Goal: Find specific page/section: Find specific page/section

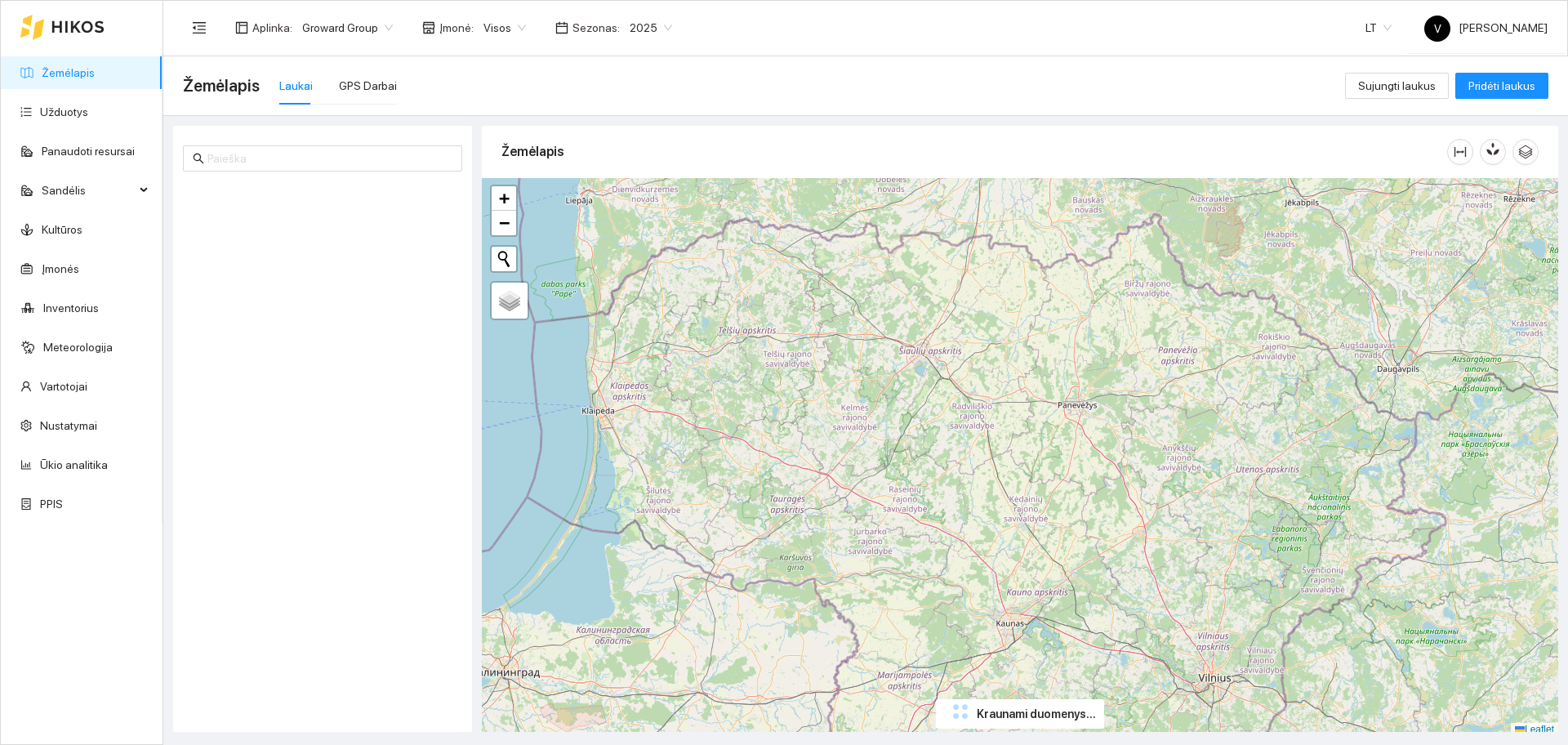
scroll to position [5, 0]
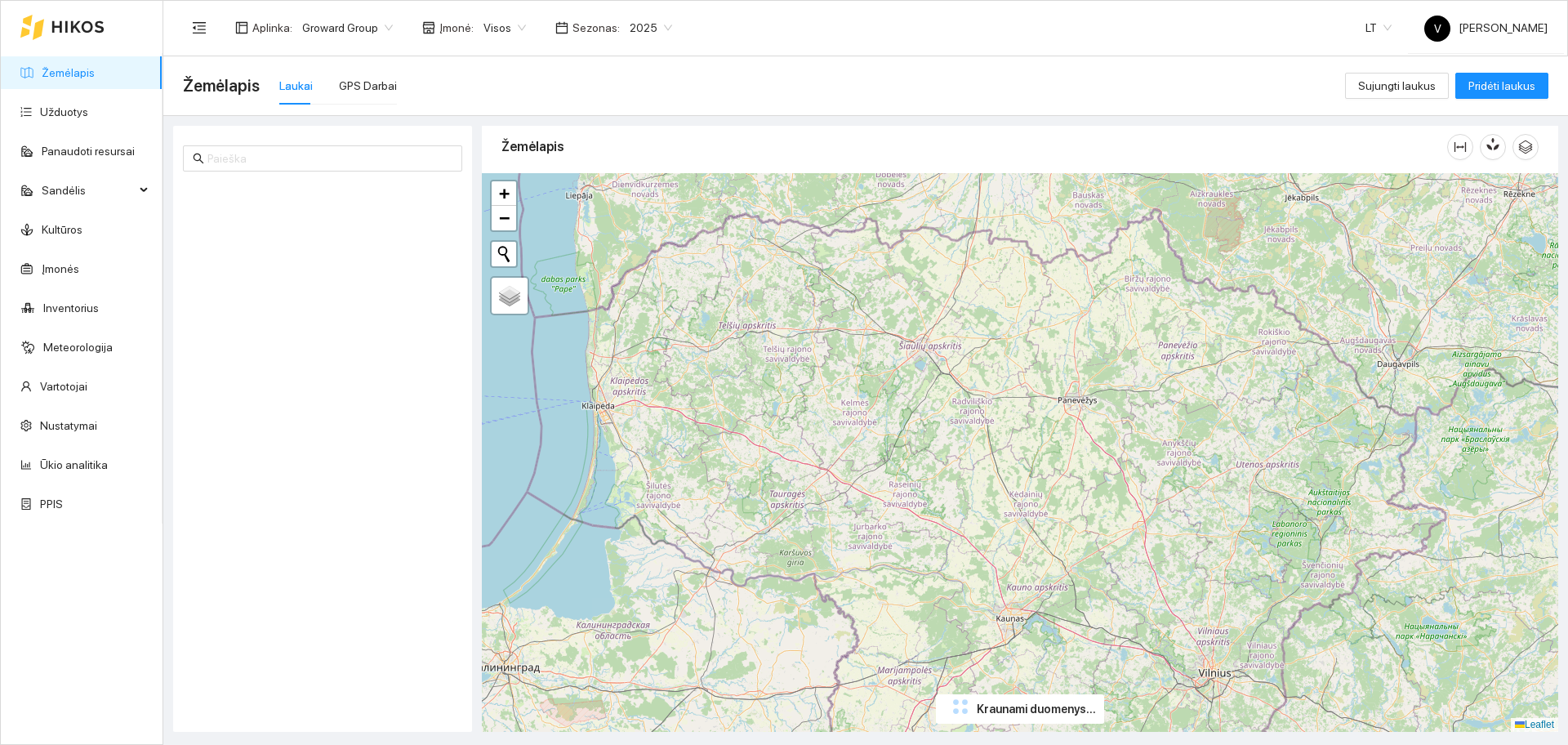
drag, startPoint x: 1001, startPoint y: 409, endPoint x: 978, endPoint y: 402, distance: 24.0
click at [978, 402] on div "+ − Nieko nerasta. Bandykite dar kartą. Žemėlapis Palydovas Leaflet" at bounding box center [1020, 452] width 1076 height 559
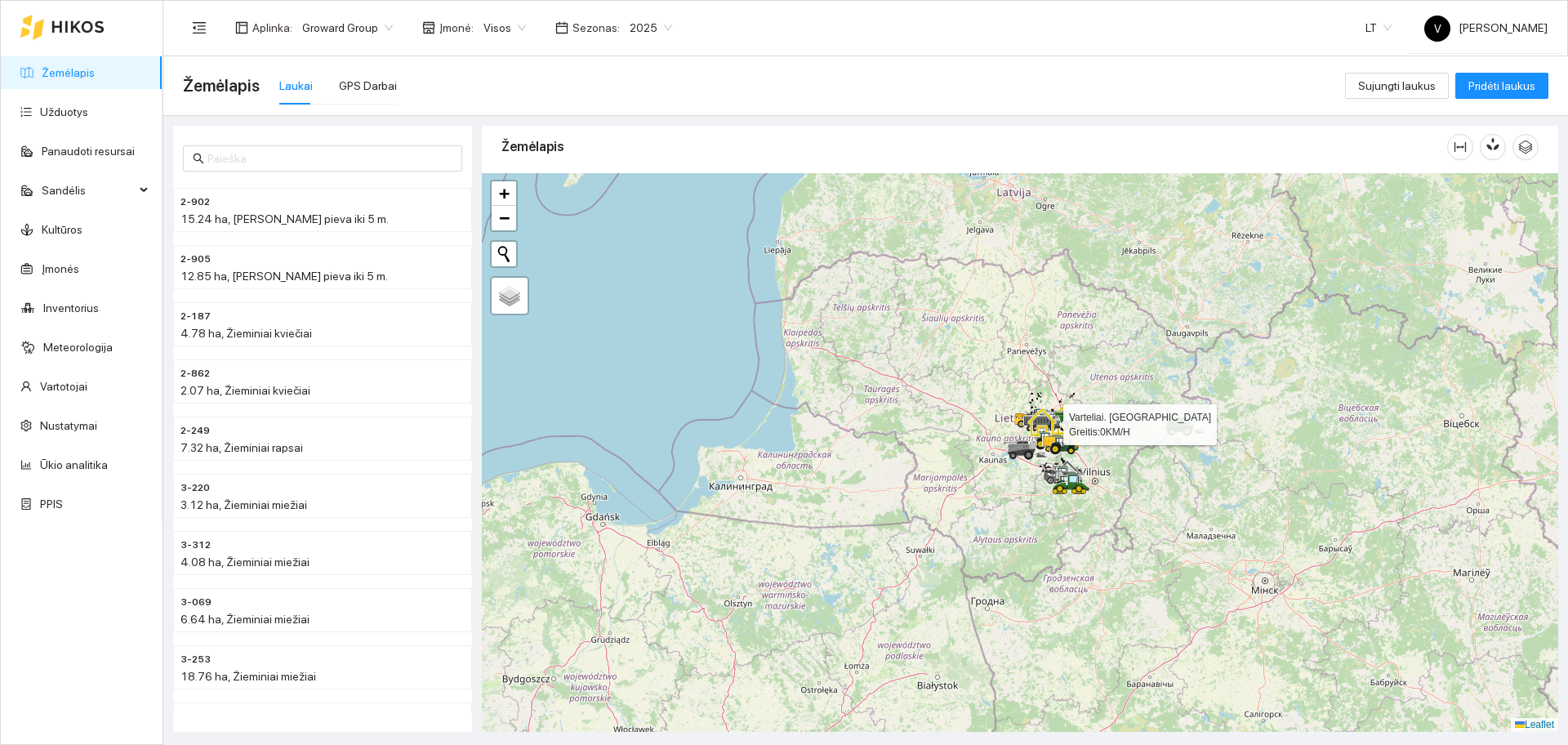
drag, startPoint x: 1232, startPoint y: 430, endPoint x: 1211, endPoint y: 428, distance: 21.1
click at [1211, 428] on div at bounding box center [1020, 452] width 1076 height 559
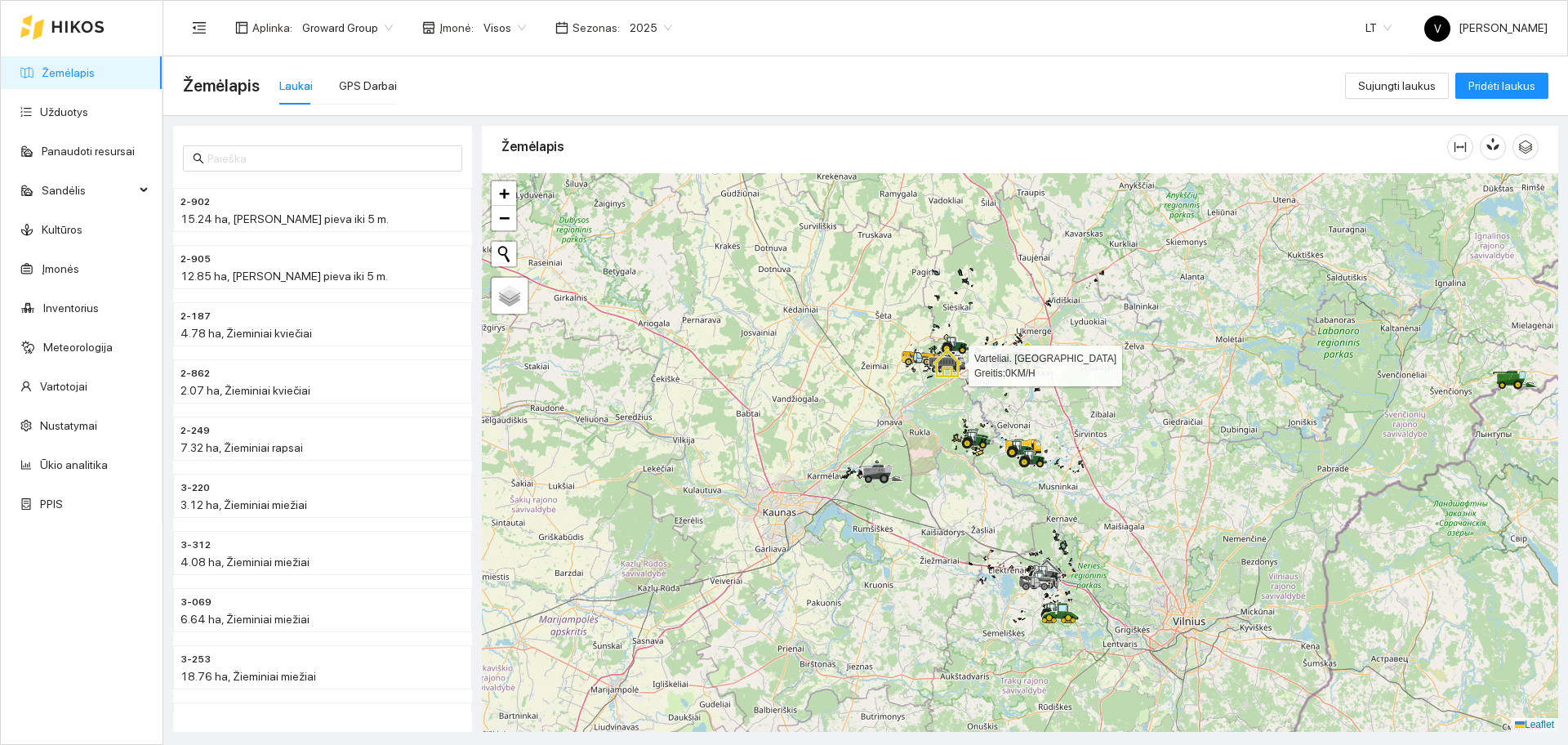
drag, startPoint x: 989, startPoint y: 424, endPoint x: 1008, endPoint y: 414, distance: 21.5
click at [1008, 414] on div at bounding box center [1020, 452] width 1076 height 559
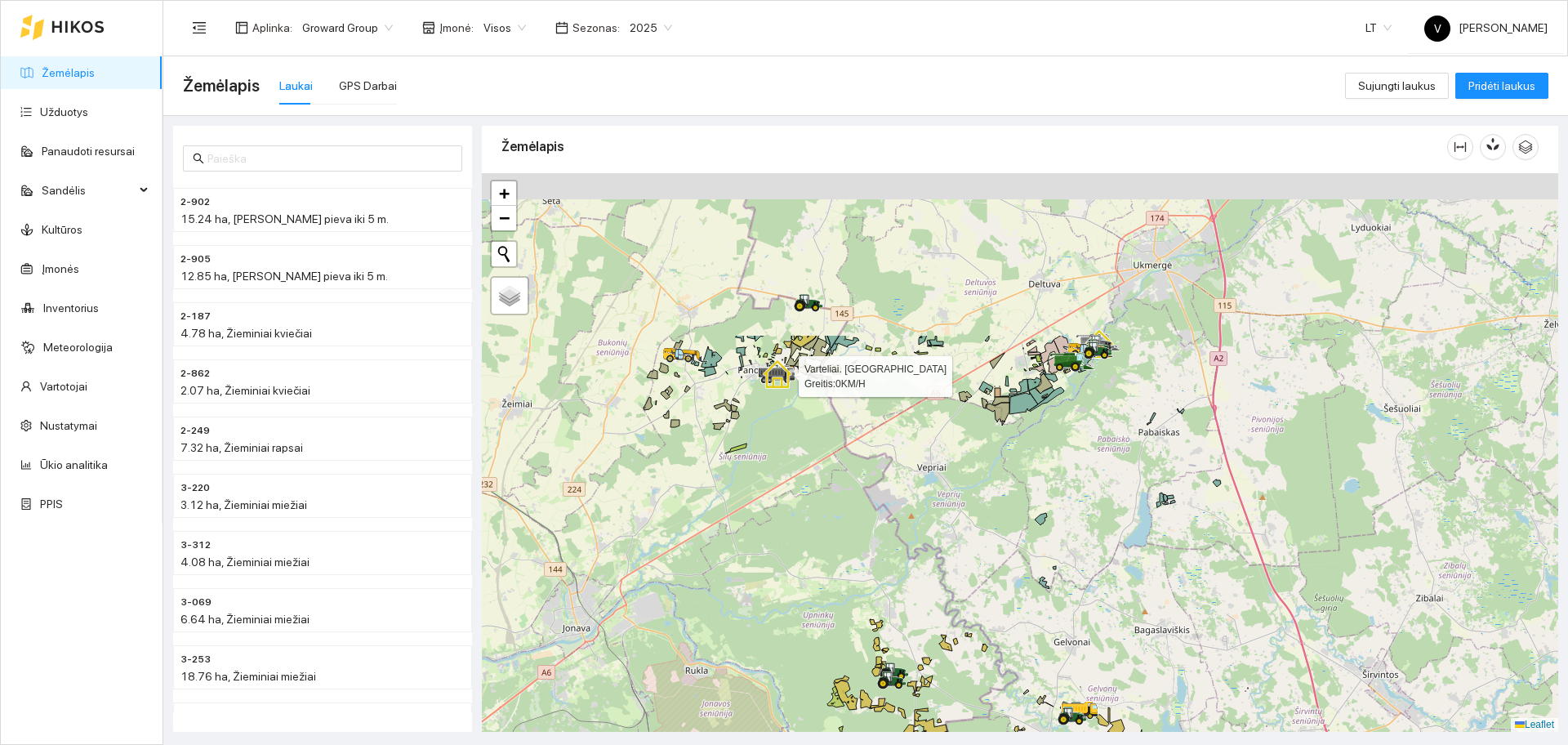
drag, startPoint x: 837, startPoint y: 356, endPoint x: 849, endPoint y: 583, distance: 227.3
click at [849, 583] on div at bounding box center [1020, 452] width 1076 height 559
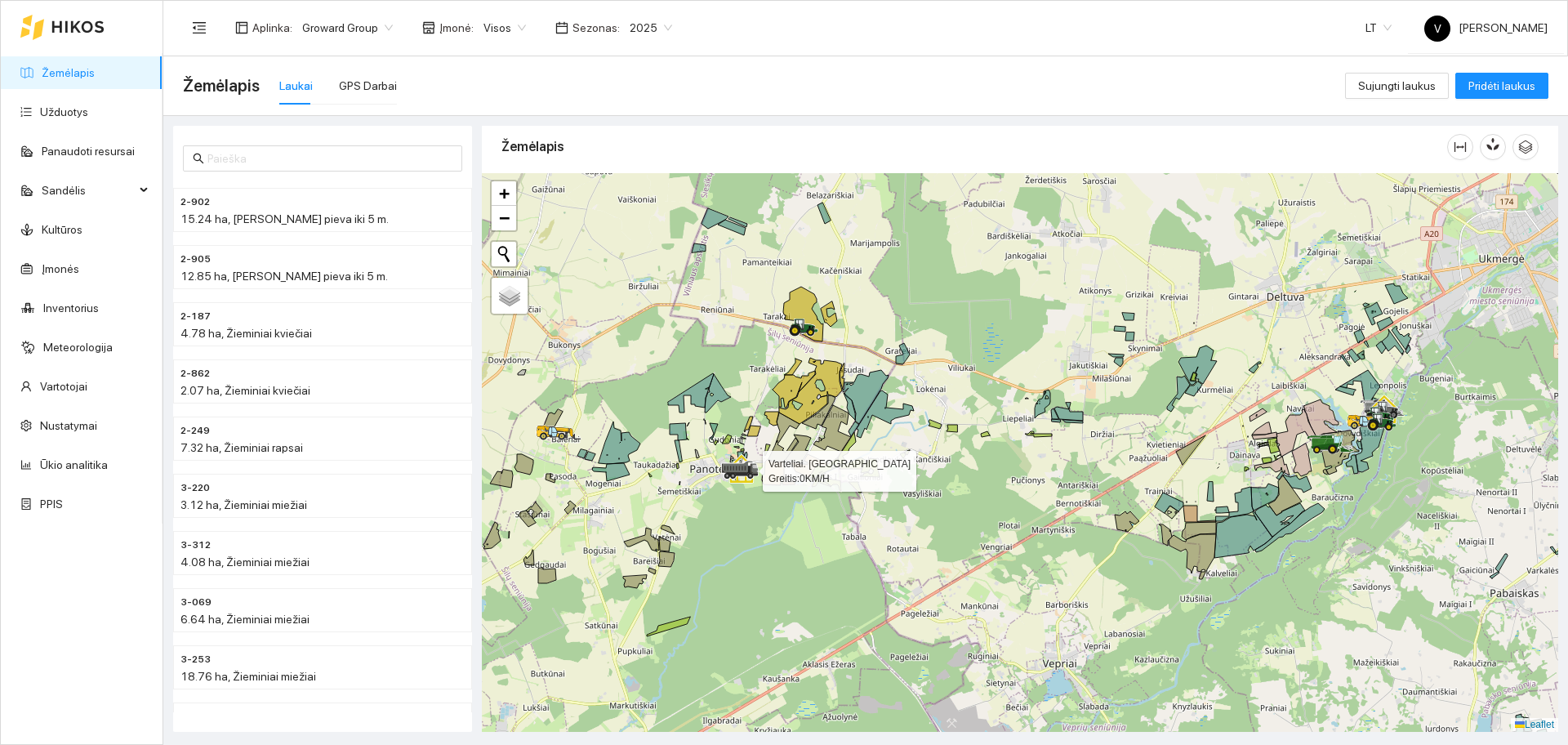
drag, startPoint x: 851, startPoint y: 325, endPoint x: 887, endPoint y: 327, distance: 36.1
click at [872, 385] on div at bounding box center [1020, 452] width 1076 height 559
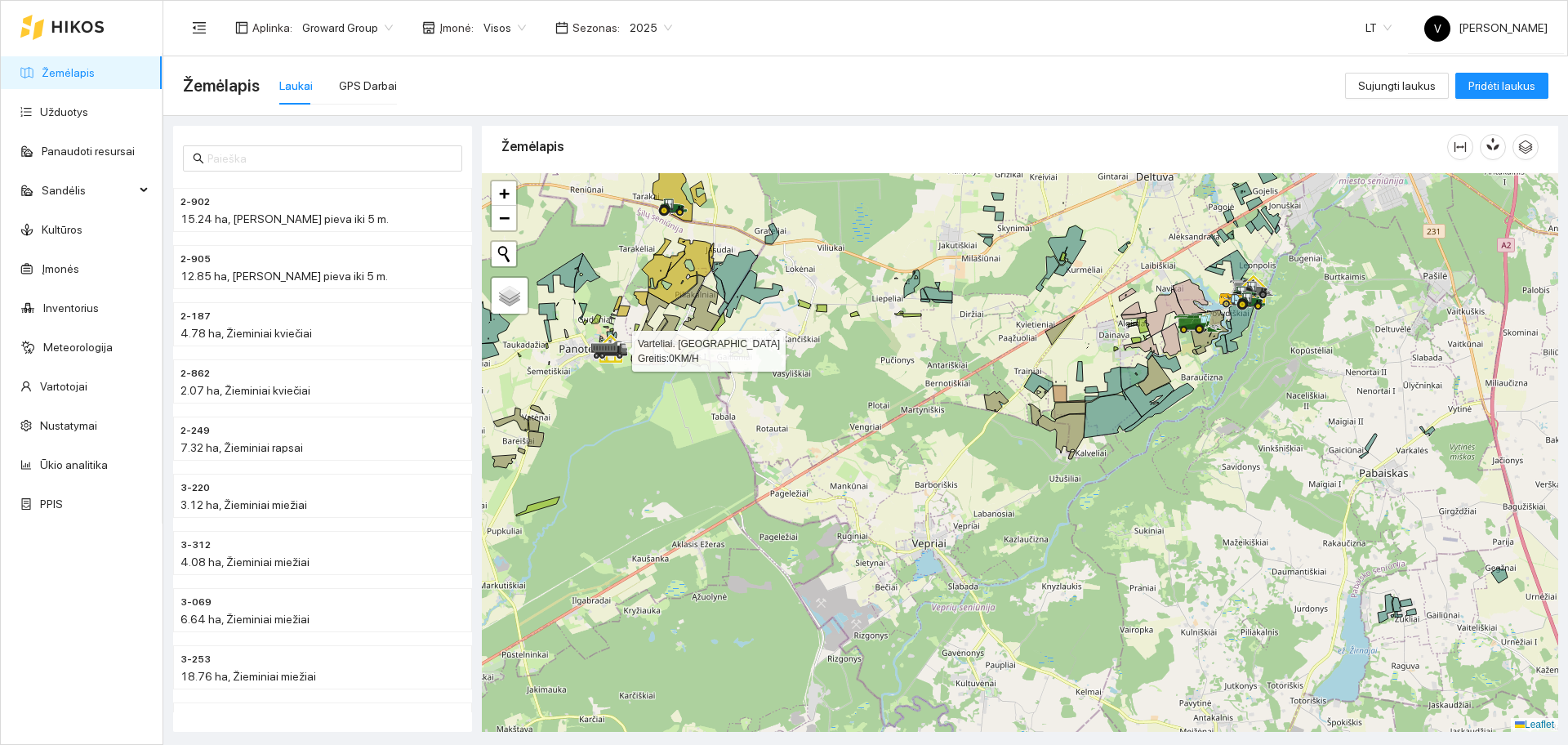
drag, startPoint x: 1044, startPoint y: 459, endPoint x: 917, endPoint y: 313, distance: 193.5
click at [908, 310] on div at bounding box center [1020, 452] width 1076 height 559
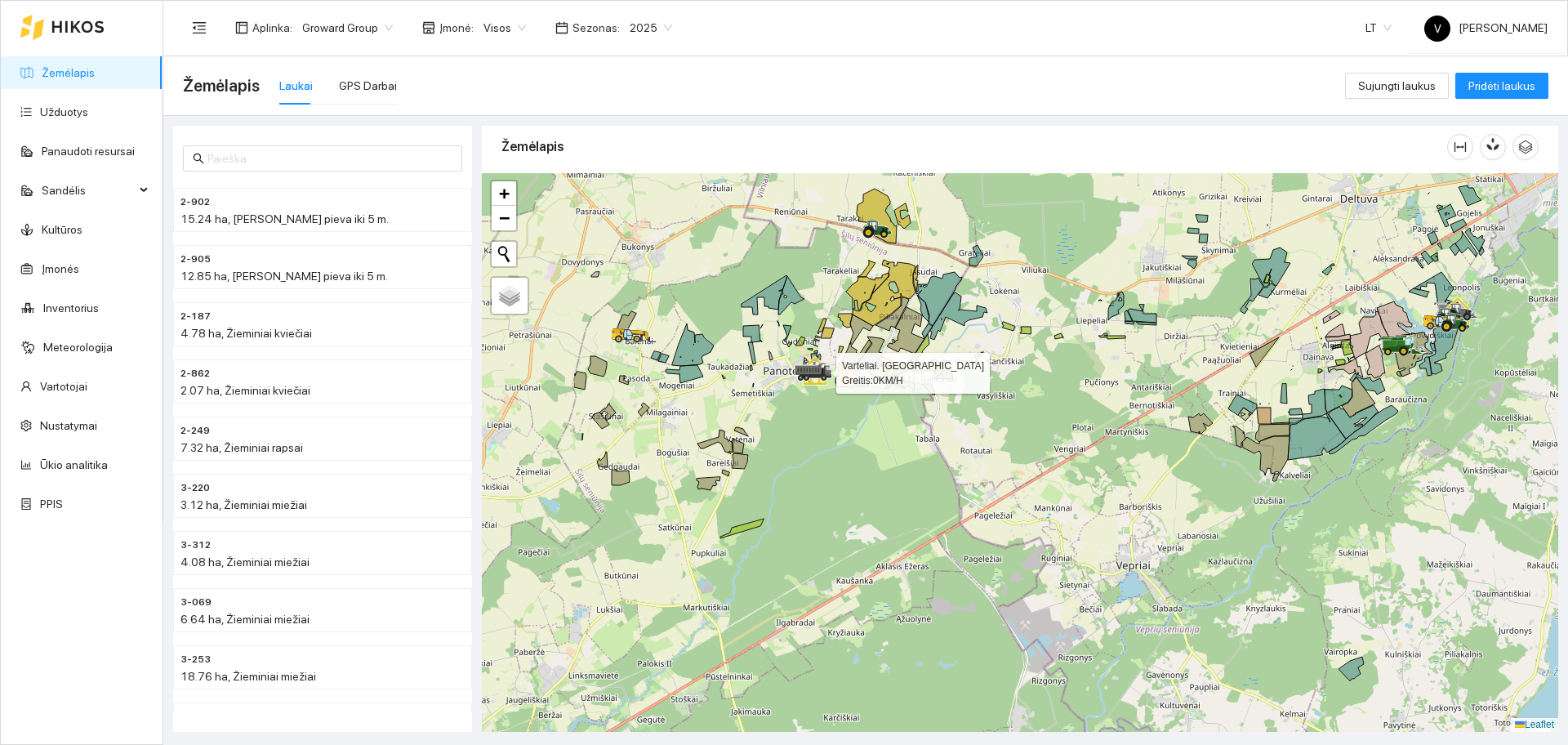
drag, startPoint x: 781, startPoint y: 347, endPoint x: 981, endPoint y: 364, distance: 200.7
click at [981, 364] on div at bounding box center [1020, 452] width 1076 height 559
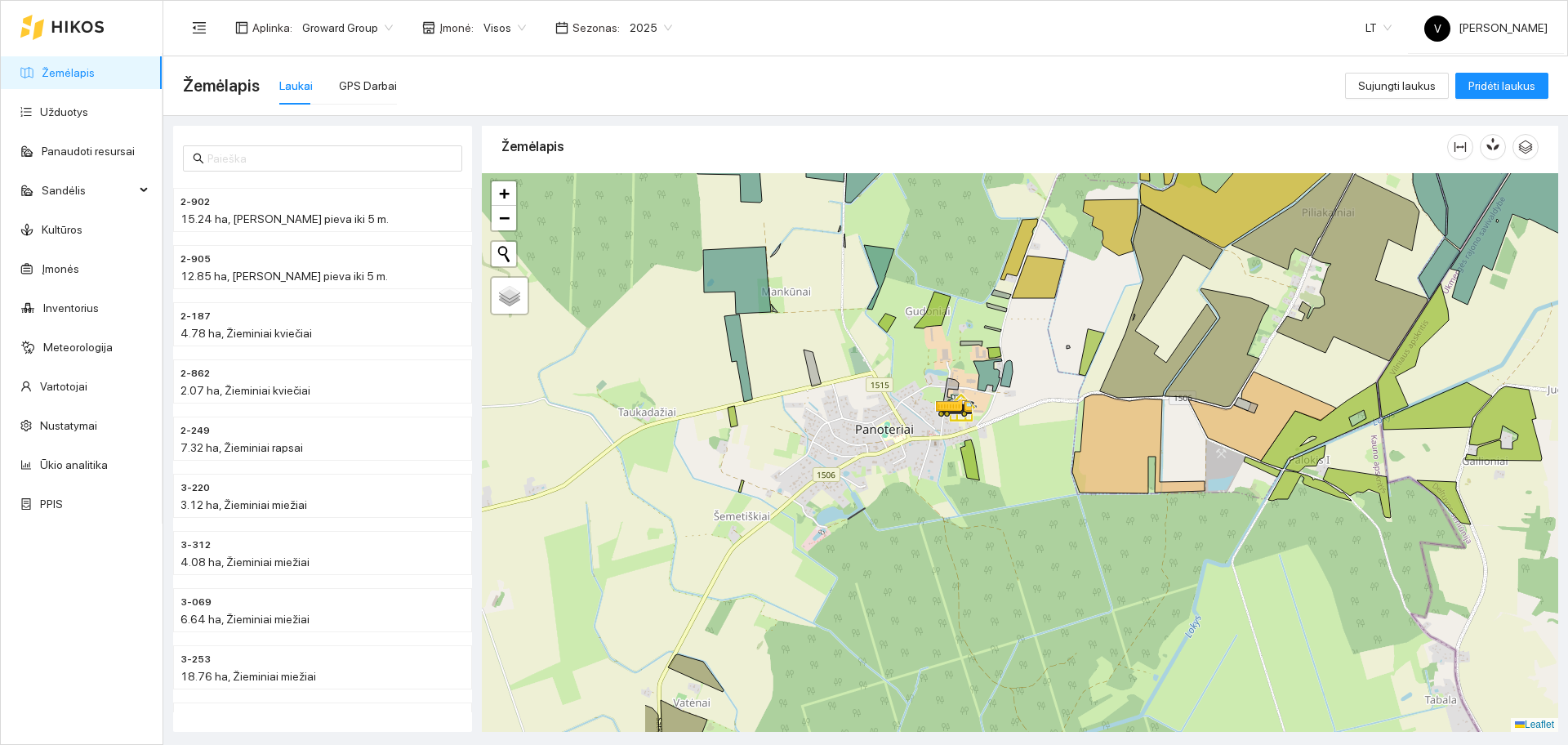
drag, startPoint x: 800, startPoint y: 348, endPoint x: 1071, endPoint y: 349, distance: 271.0
click at [1071, 349] on div at bounding box center [1020, 452] width 1076 height 559
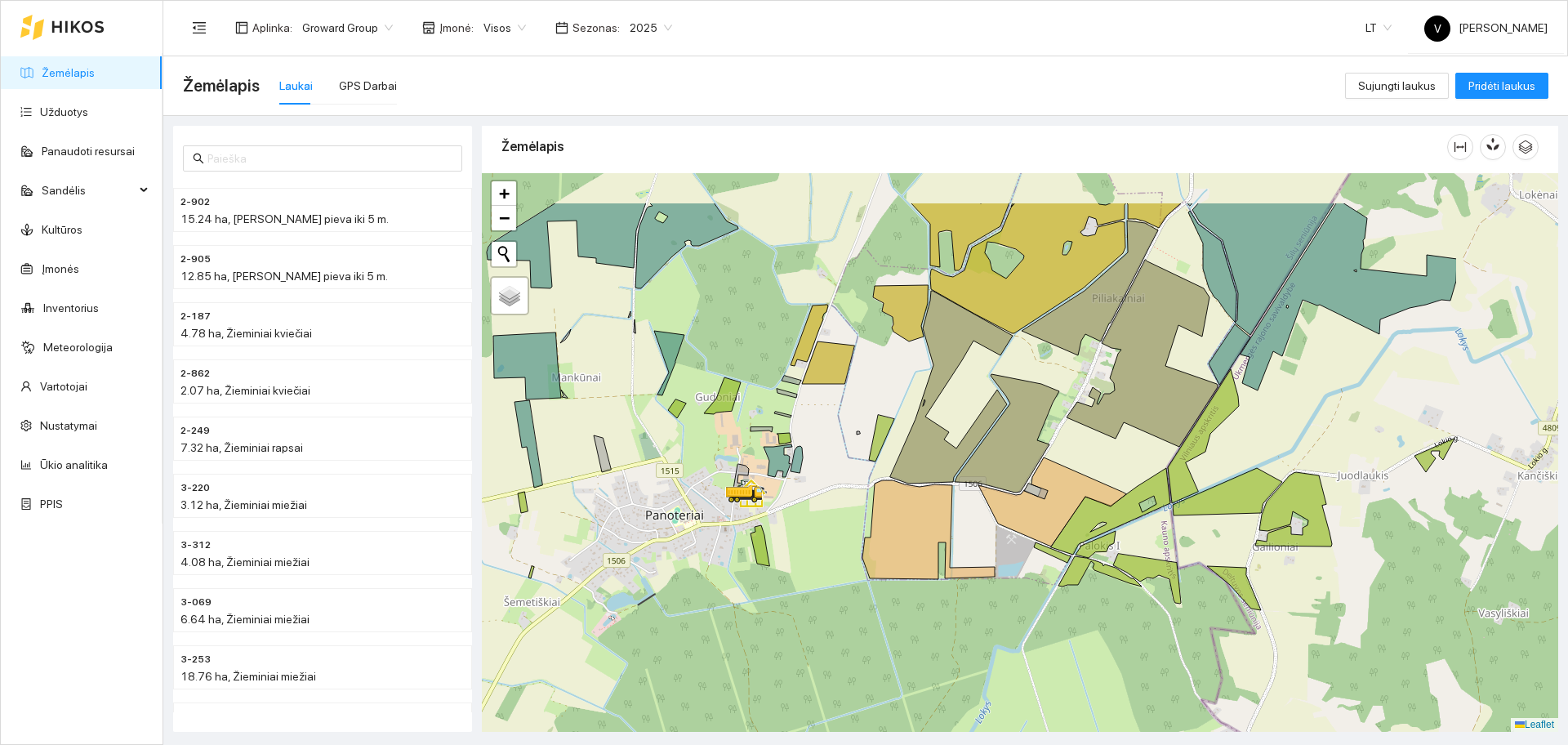
drag, startPoint x: 1288, startPoint y: 351, endPoint x: 1078, endPoint y: 437, distance: 226.9
click at [1078, 437] on div at bounding box center [1020, 452] width 1076 height 559
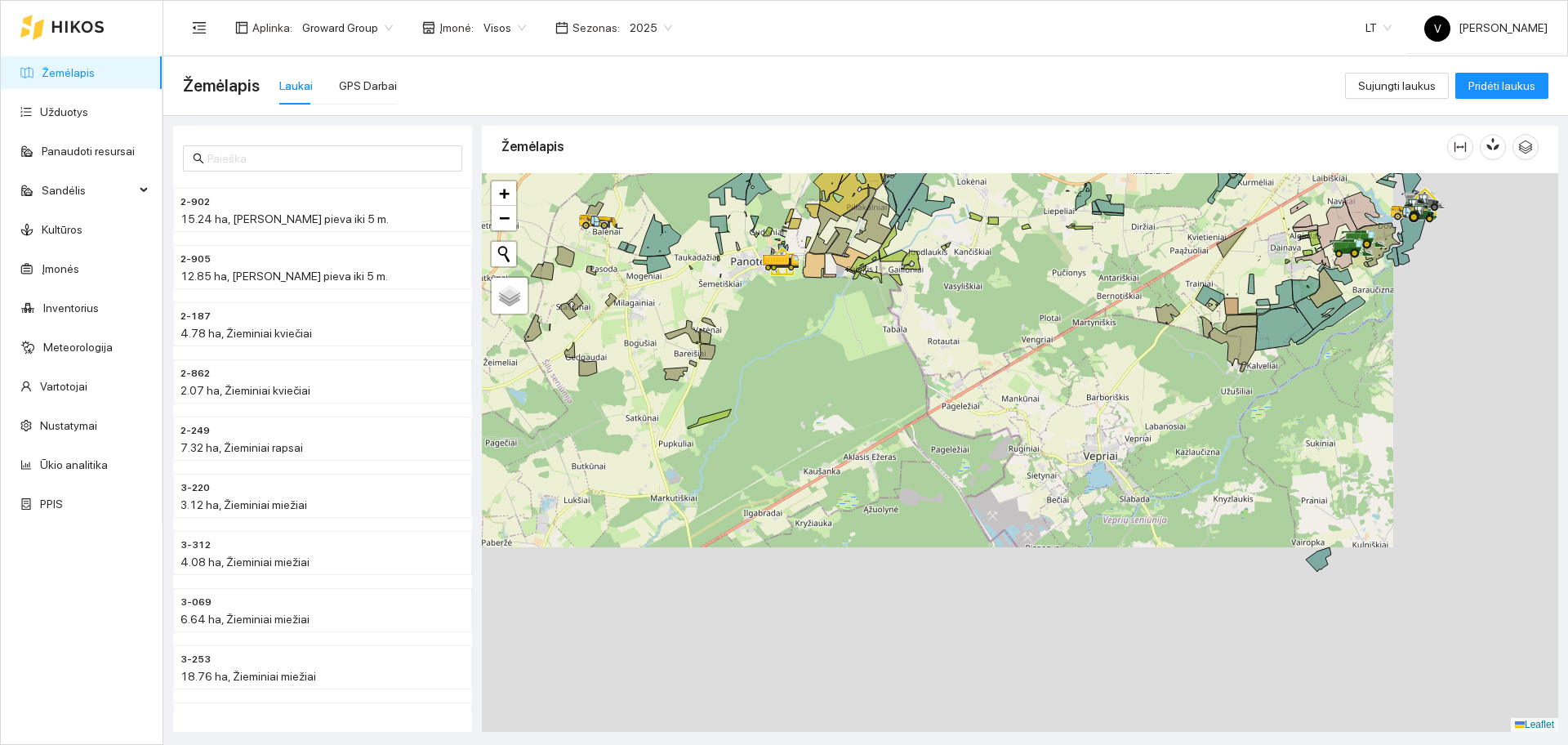
drag, startPoint x: 1207, startPoint y: 560, endPoint x: 912, endPoint y: 322, distance: 379.0
click at [911, 322] on div at bounding box center [1020, 452] width 1076 height 559
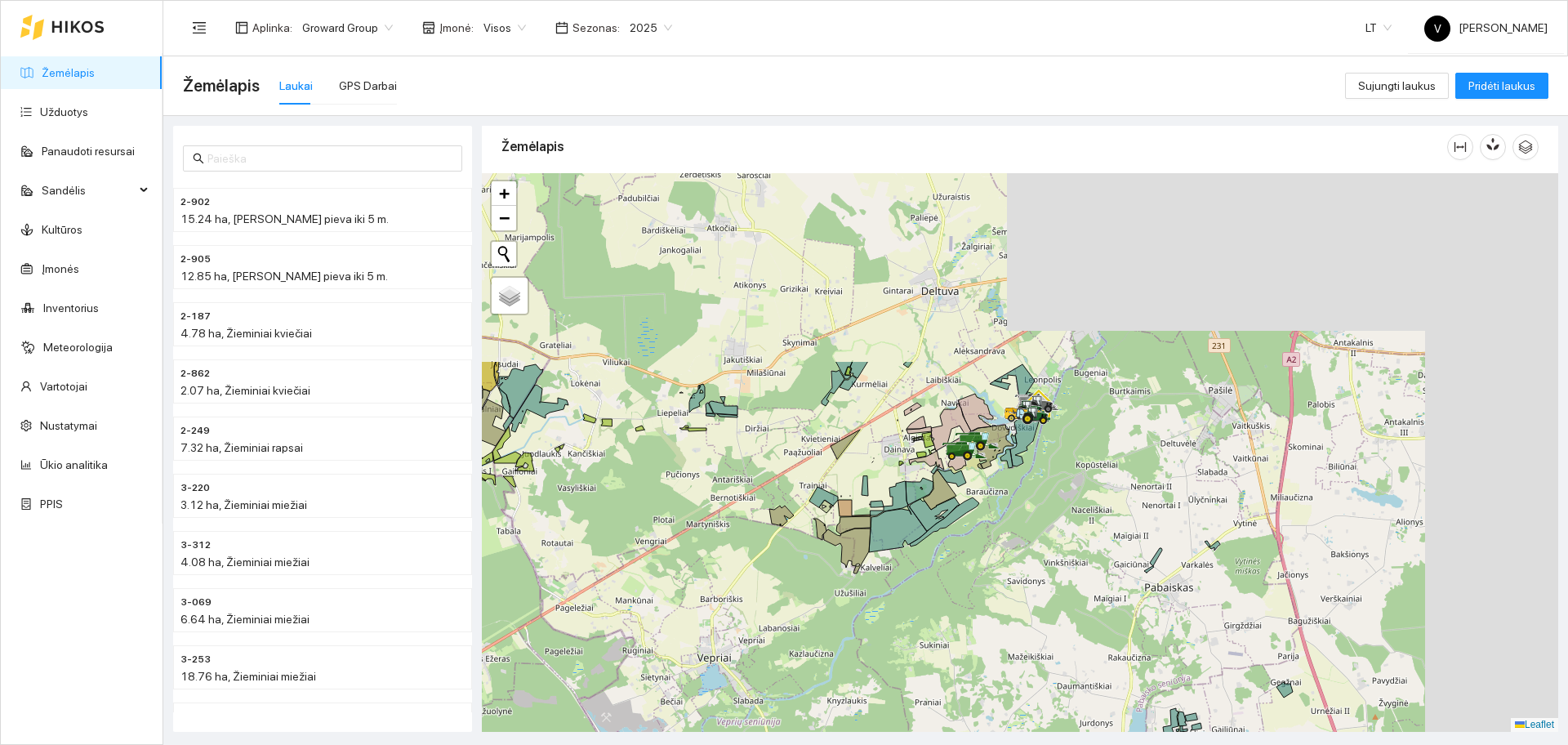
drag, startPoint x: 1261, startPoint y: 263, endPoint x: 954, endPoint y: 508, distance: 392.8
click at [954, 508] on icon at bounding box center [935, 514] width 50 height 34
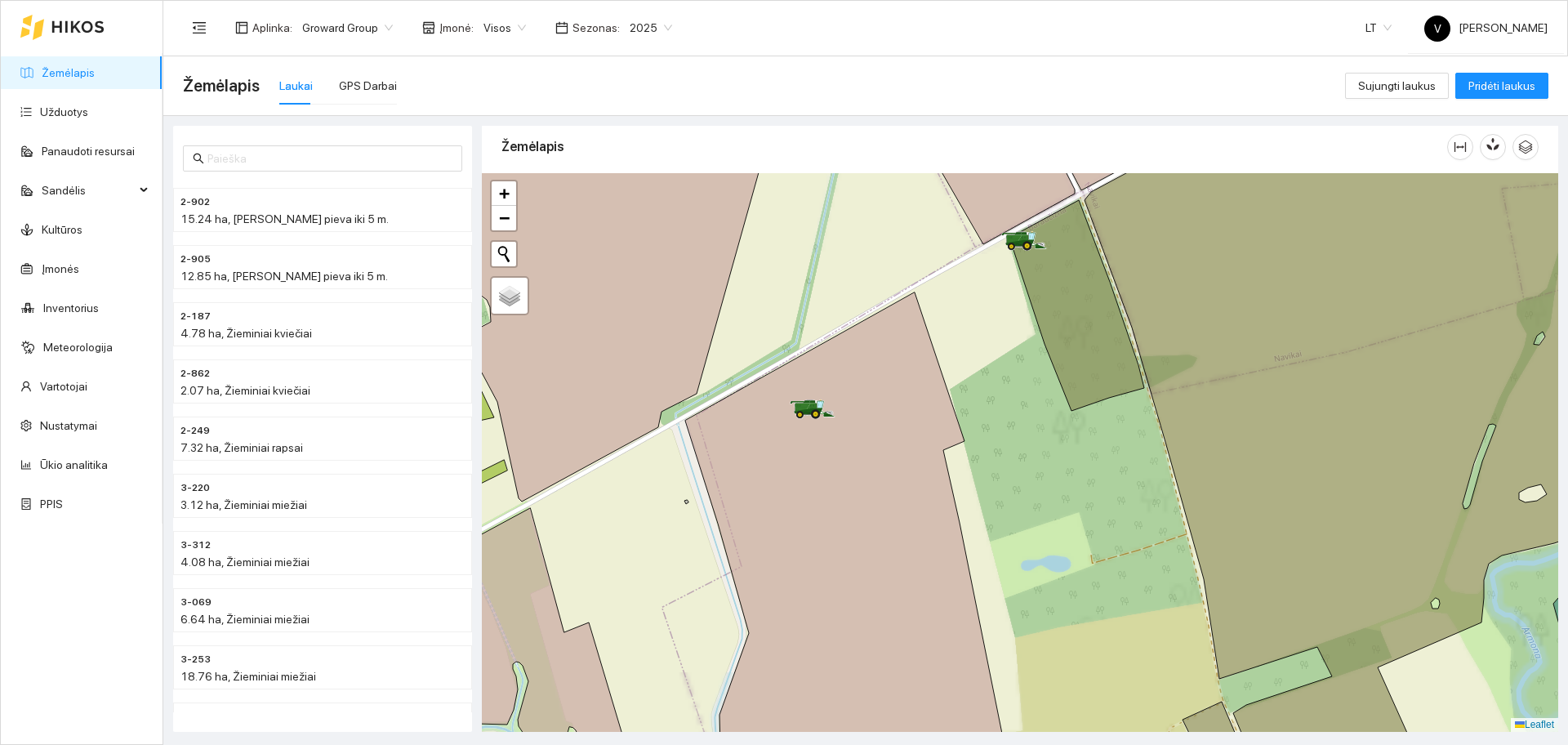
drag, startPoint x: 1002, startPoint y: 375, endPoint x: 998, endPoint y: 431, distance: 56.1
click at [998, 431] on div at bounding box center [1020, 452] width 1076 height 559
